Goal: Task Accomplishment & Management: Use online tool/utility

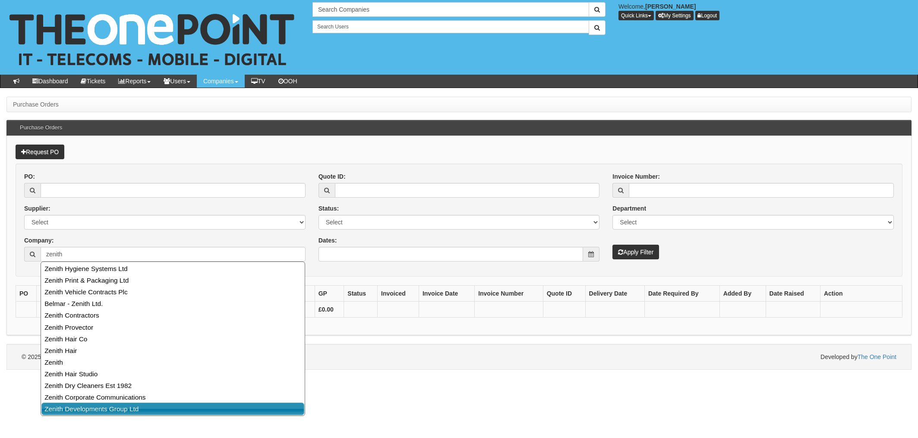
click at [130, 408] on link "Zenith Developments Group Ltd" at bounding box center [172, 409] width 263 height 13
type input "Zenith Developments Group Ltd"
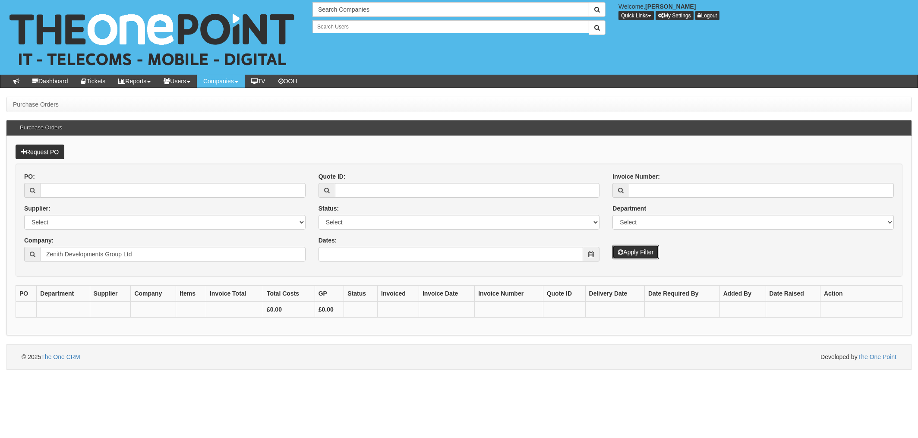
click at [636, 256] on button "Apply Filter" at bounding box center [636, 252] width 47 height 15
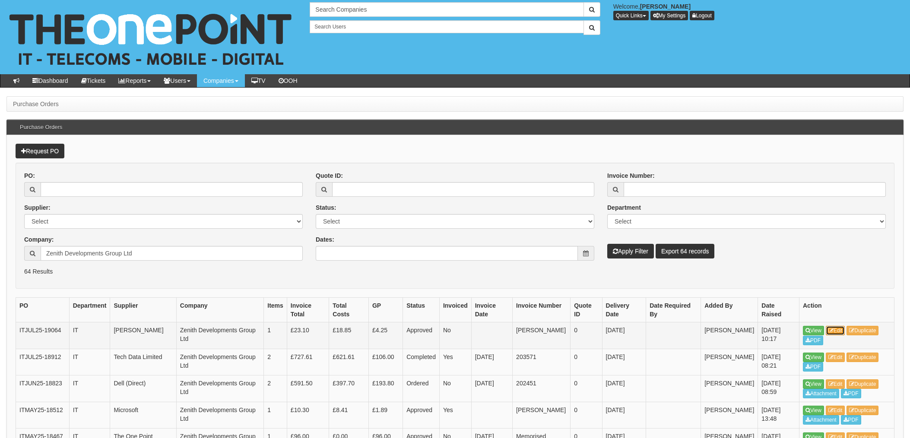
click at [841, 333] on link "Edit" at bounding box center [835, 330] width 19 height 9
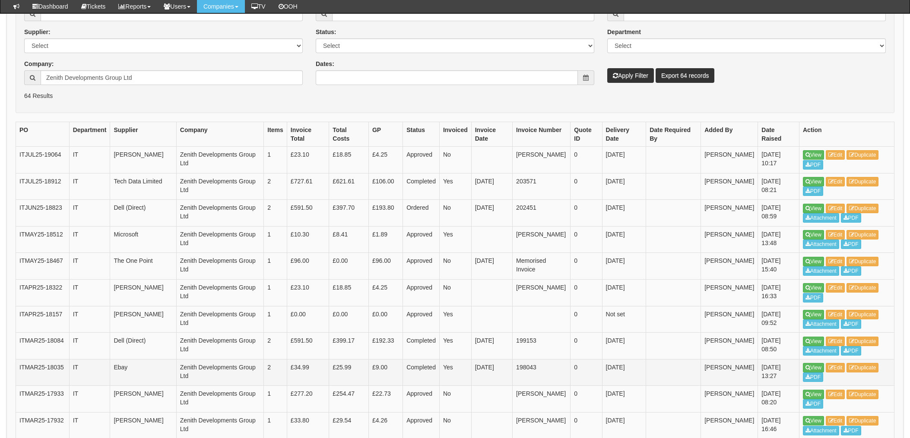
scroll to position [172, 0]
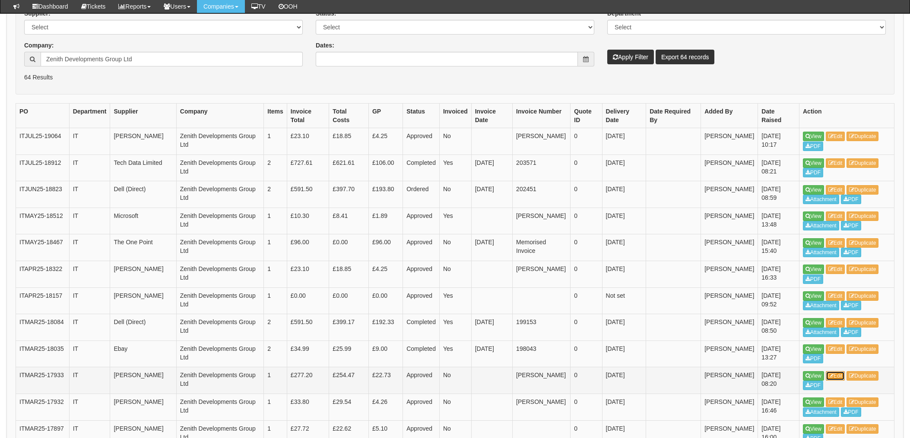
click at [840, 376] on link "Edit" at bounding box center [835, 375] width 19 height 9
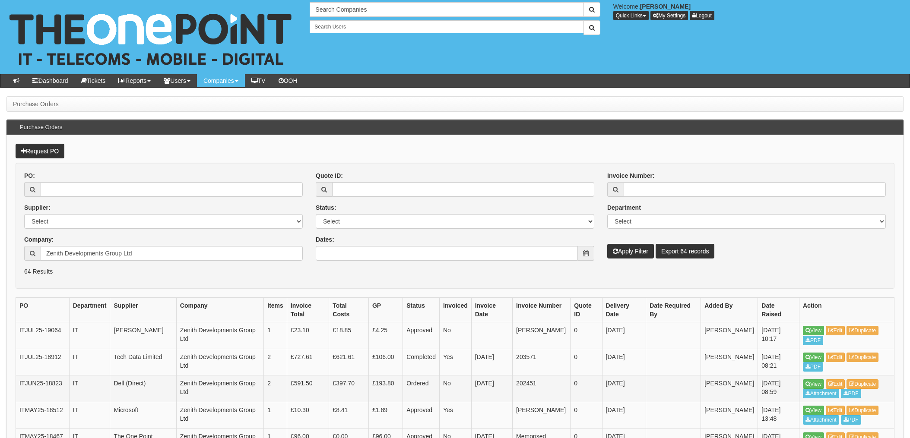
scroll to position [194, 0]
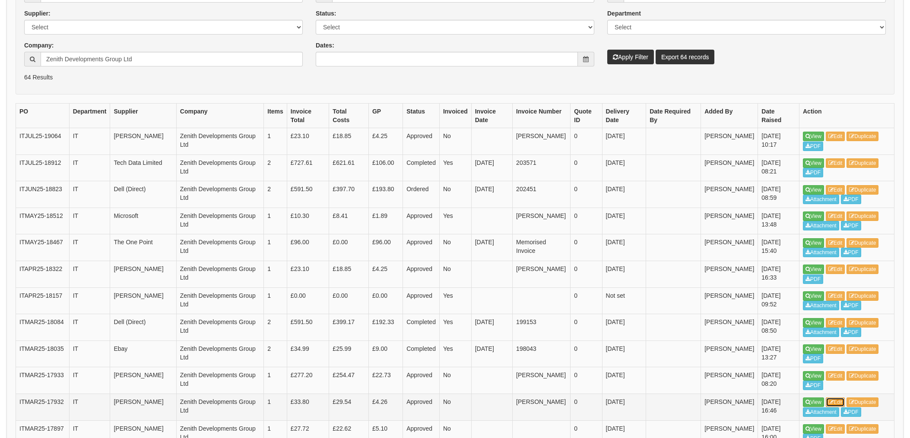
click at [842, 402] on link "Edit" at bounding box center [835, 402] width 19 height 9
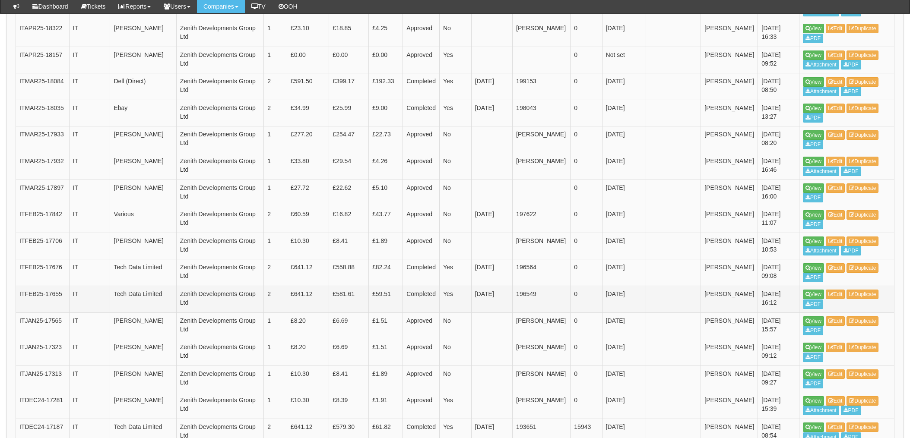
scroll to position [482, 0]
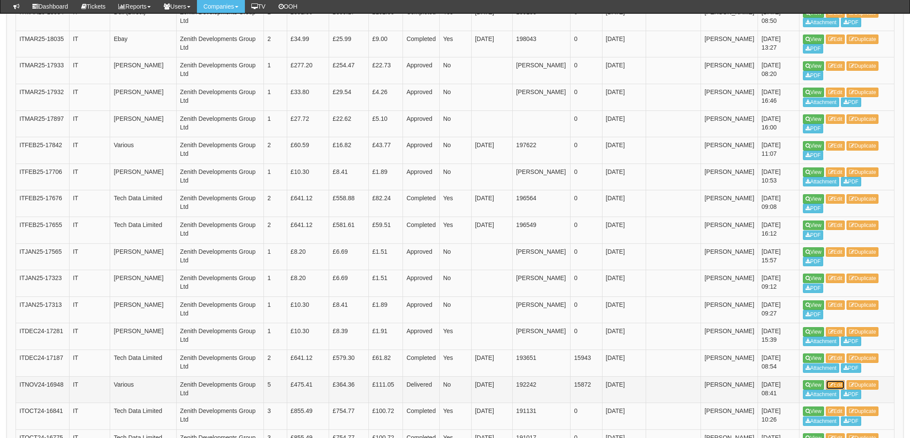
click at [840, 383] on link "Edit" at bounding box center [835, 384] width 19 height 9
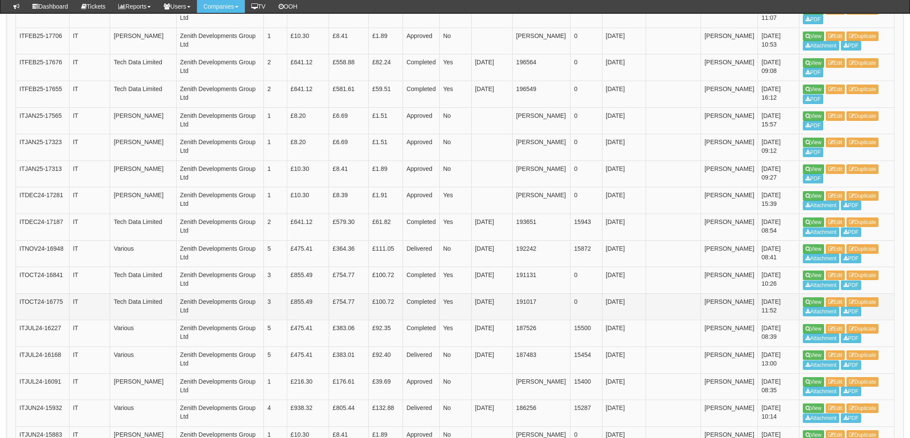
scroll to position [619, 0]
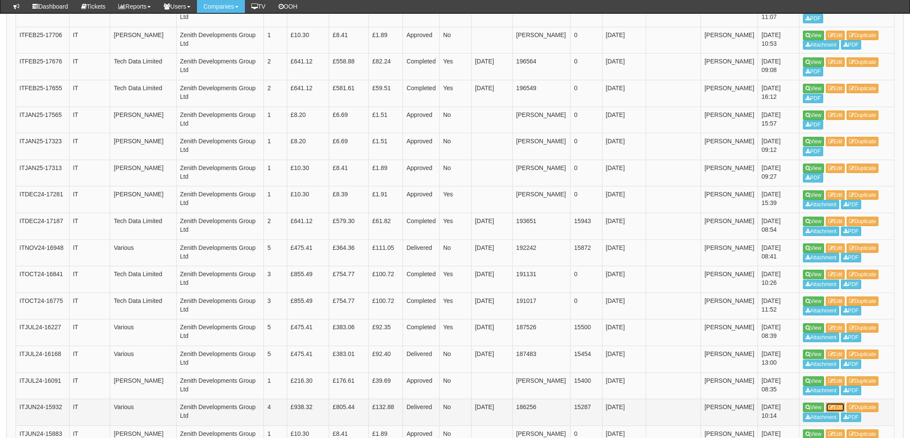
click at [837, 405] on link "Edit" at bounding box center [835, 407] width 19 height 9
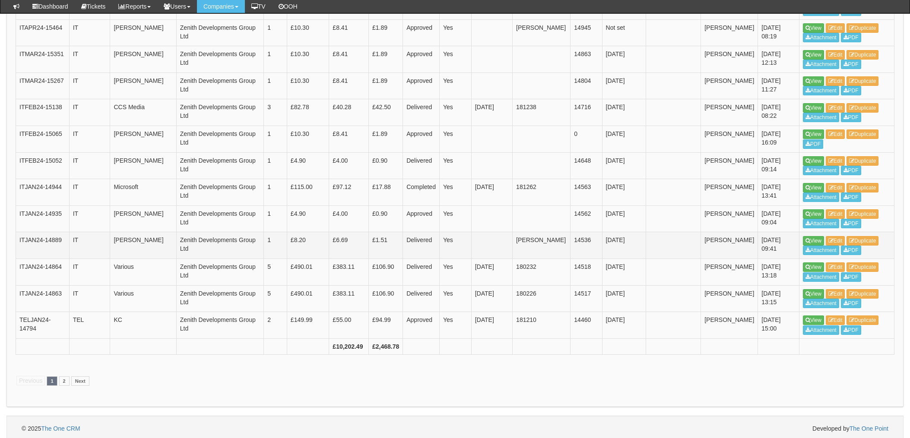
scroll to position [1294, 0]
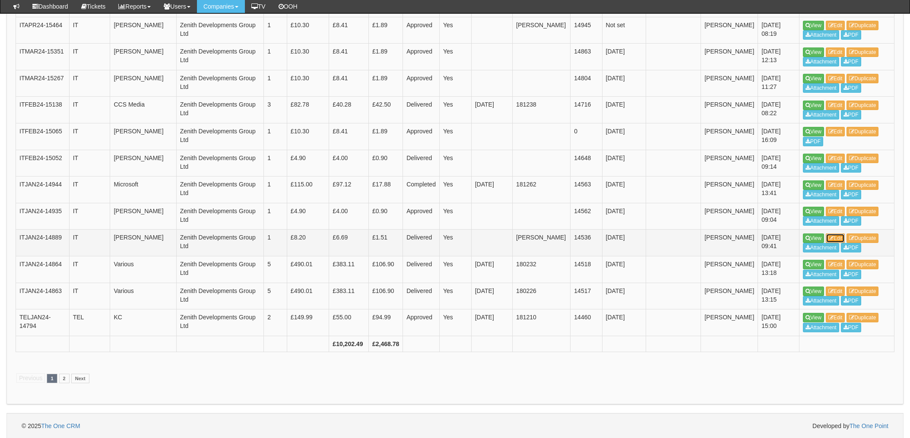
click at [836, 236] on link "Edit" at bounding box center [835, 238] width 19 height 9
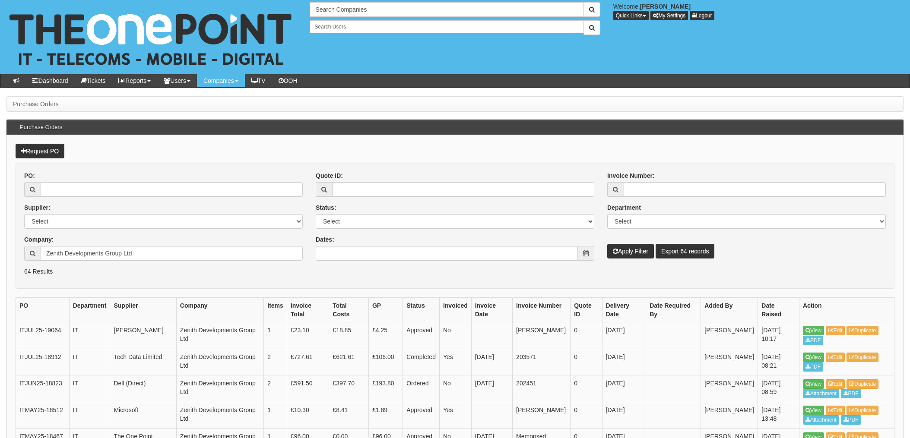
scroll to position [1312, 0]
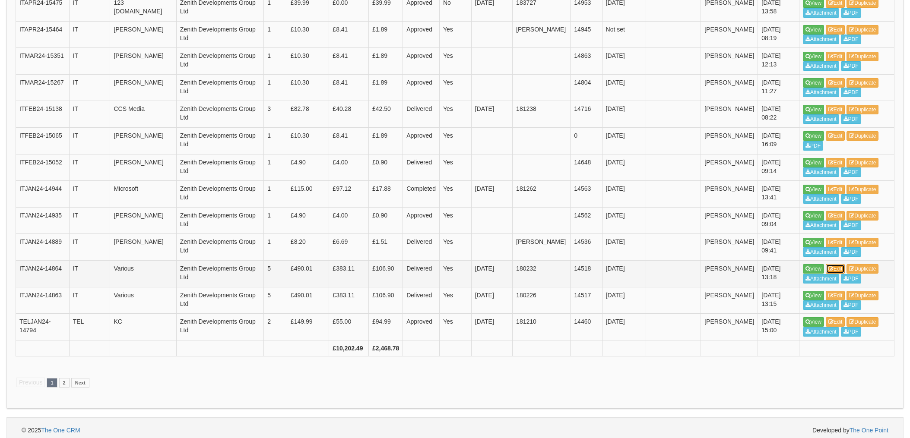
click at [842, 266] on link "Edit" at bounding box center [835, 268] width 19 height 9
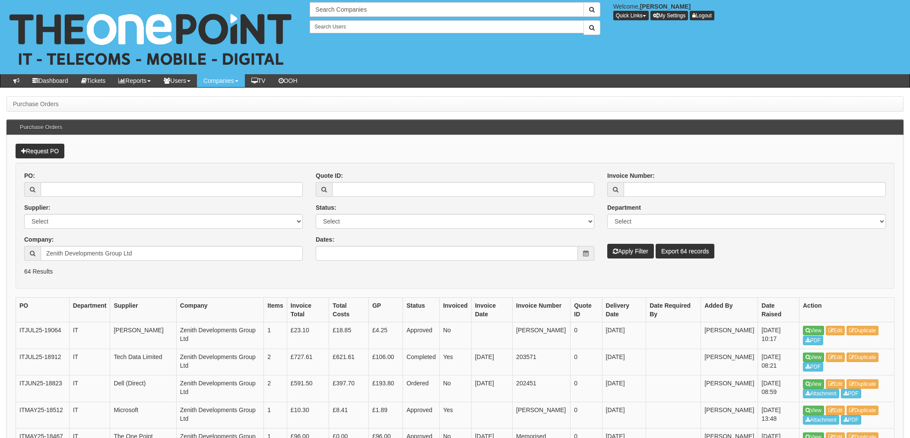
scroll to position [1307, 0]
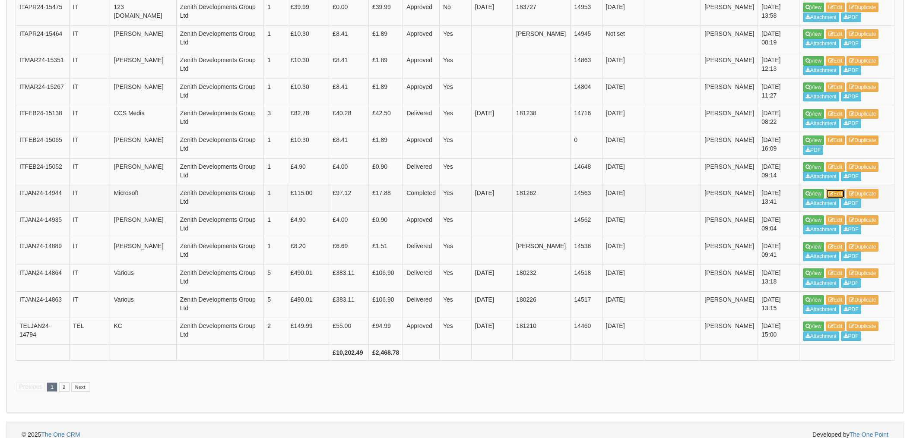
click at [838, 191] on link "Edit" at bounding box center [835, 193] width 19 height 9
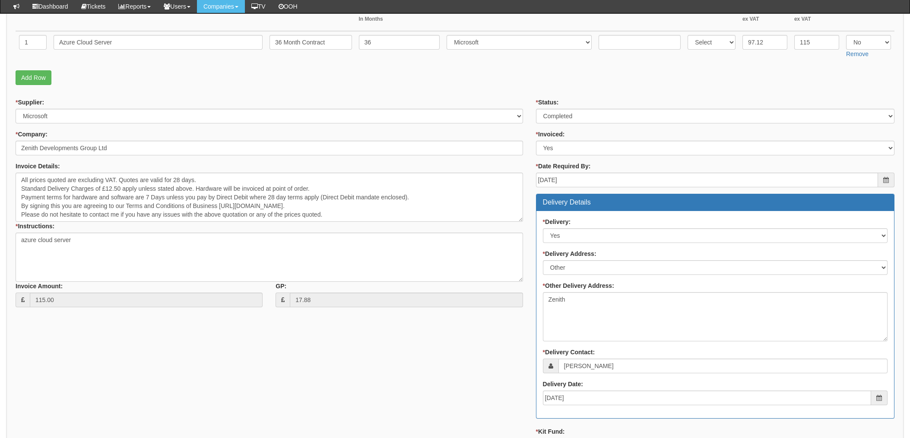
scroll to position [2, 0]
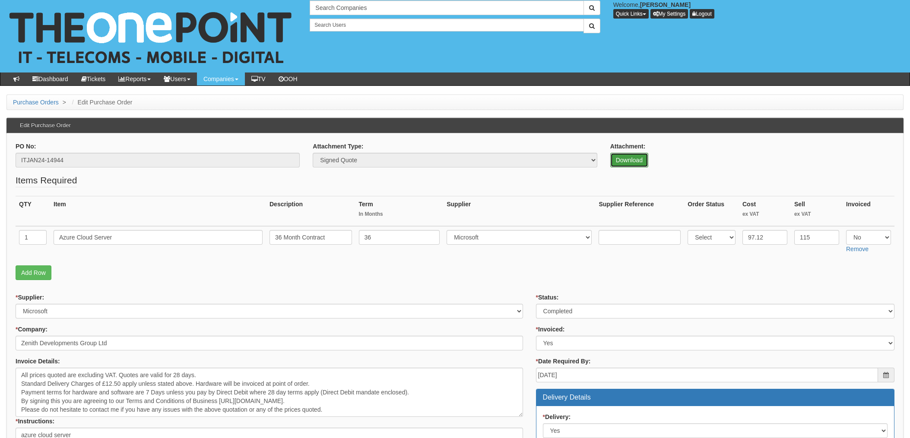
click at [634, 157] on link "Download" at bounding box center [629, 160] width 38 height 15
click at [623, 158] on link "Download" at bounding box center [629, 160] width 38 height 15
